Goal: Transaction & Acquisition: Purchase product/service

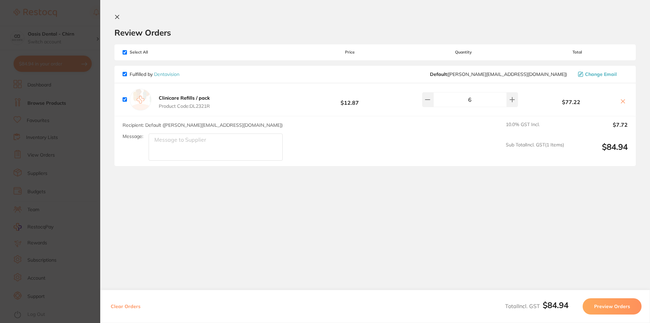
click at [469, 100] on input "6" at bounding box center [469, 99] width 73 height 15
click at [511, 94] on button at bounding box center [512, 99] width 11 height 15
click at [426, 102] on button at bounding box center [427, 99] width 11 height 15
type input "50"
click at [618, 303] on button "Preview Orders" at bounding box center [612, 306] width 59 height 16
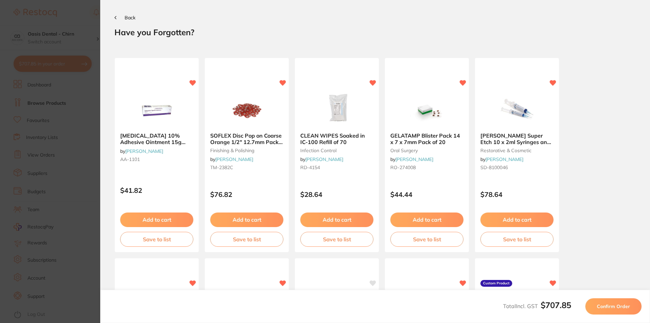
click at [125, 17] on span "Back" at bounding box center [130, 18] width 11 height 6
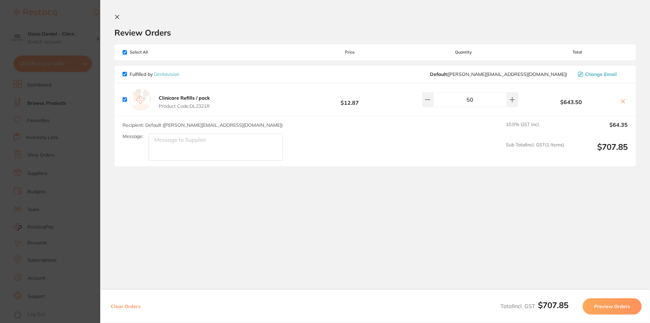
click at [116, 17] on icon at bounding box center [116, 16] width 5 height 5
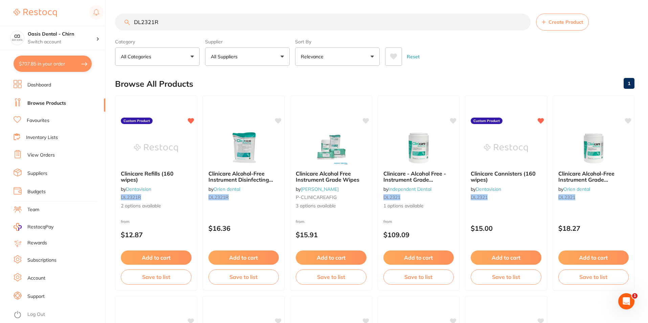
click at [65, 62] on button "$707.85 in your order" at bounding box center [53, 64] width 78 height 16
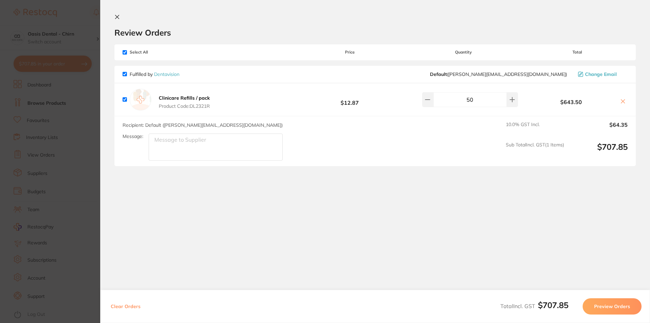
click at [118, 18] on icon at bounding box center [117, 17] width 4 height 4
